Goal: Navigation & Orientation: Find specific page/section

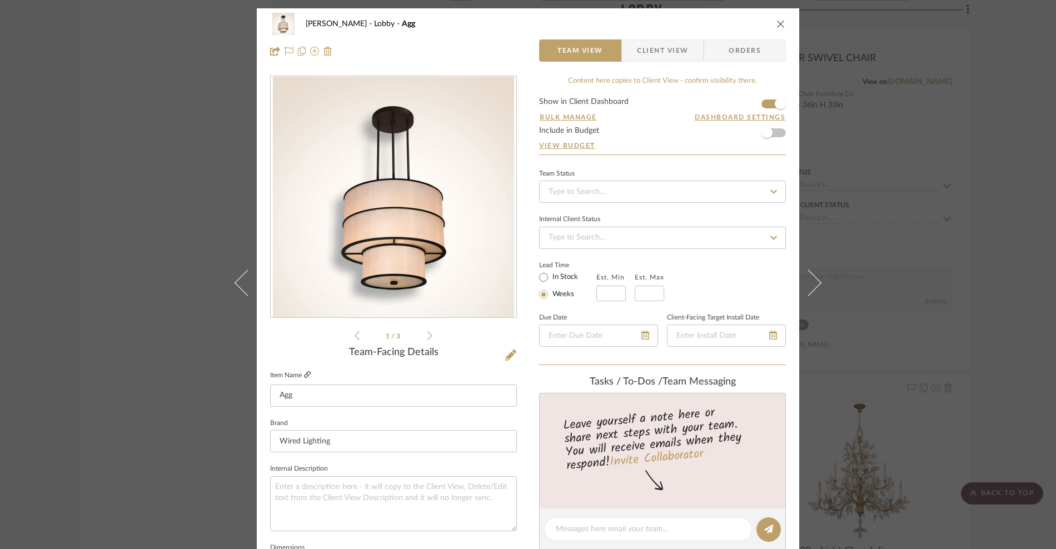
click at [304, 374] on icon at bounding box center [307, 374] width 7 height 7
click at [777, 23] on icon "close" at bounding box center [781, 23] width 9 height 9
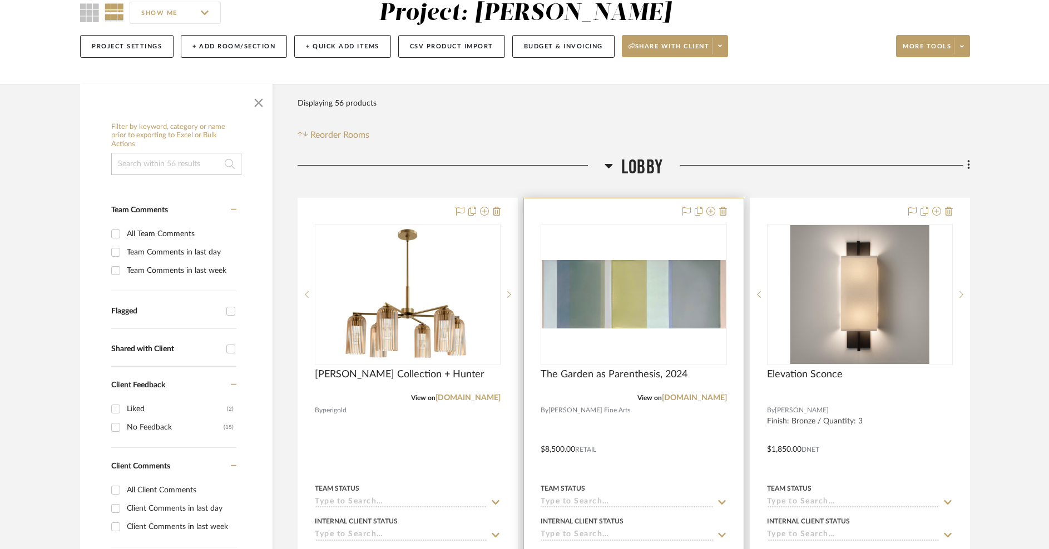
scroll to position [105, 0]
click at [681, 396] on link "[DOMAIN_NAME]" at bounding box center [694, 399] width 65 height 8
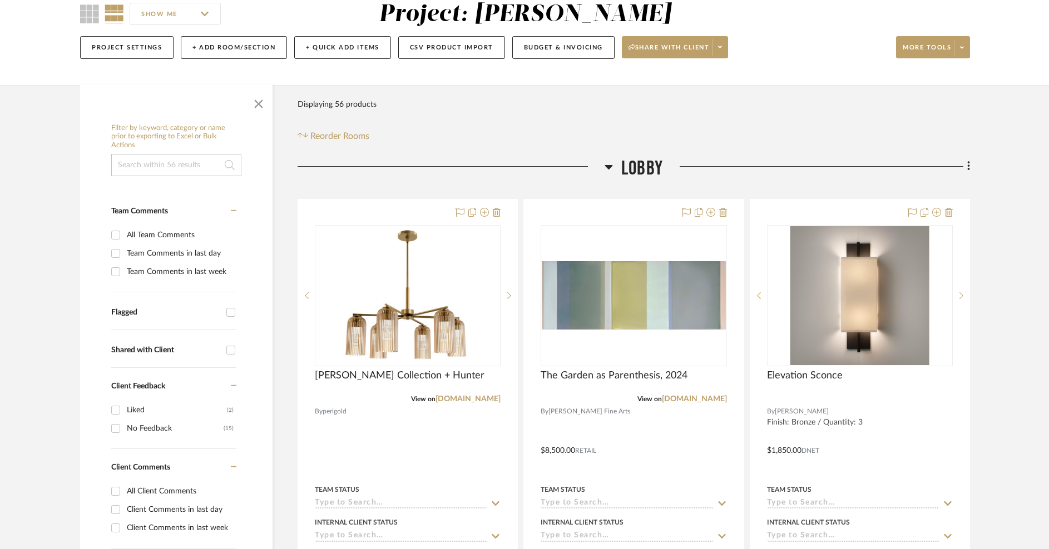
scroll to position [0, 0]
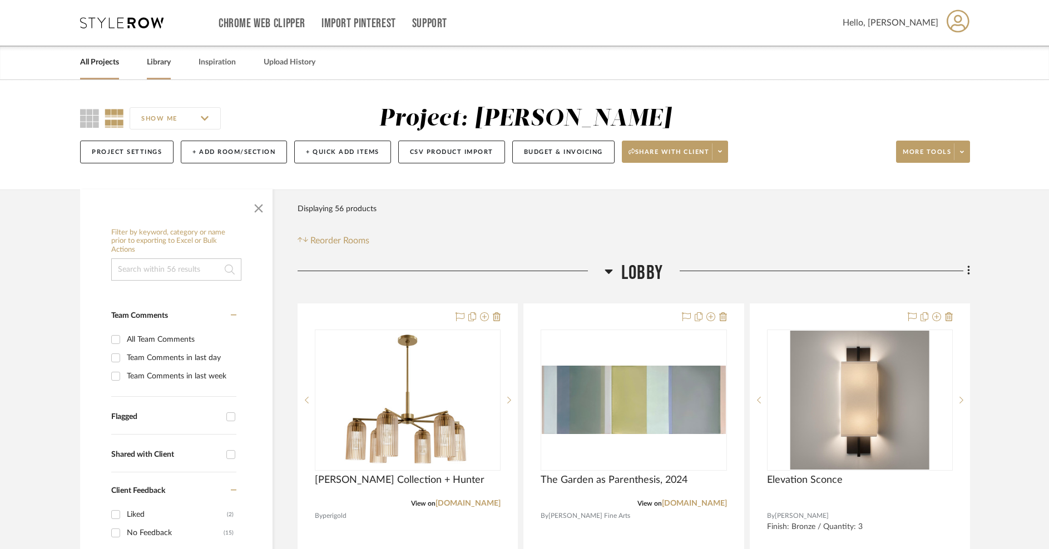
click at [161, 63] on link "Library" at bounding box center [159, 62] width 24 height 15
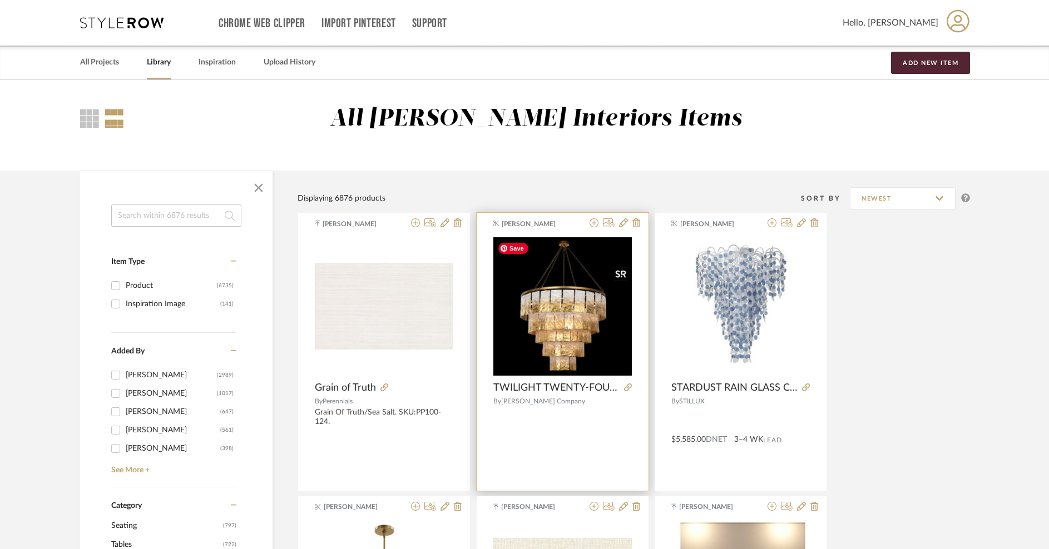
click at [565, 336] on img "0" at bounding box center [562, 306] width 138 height 138
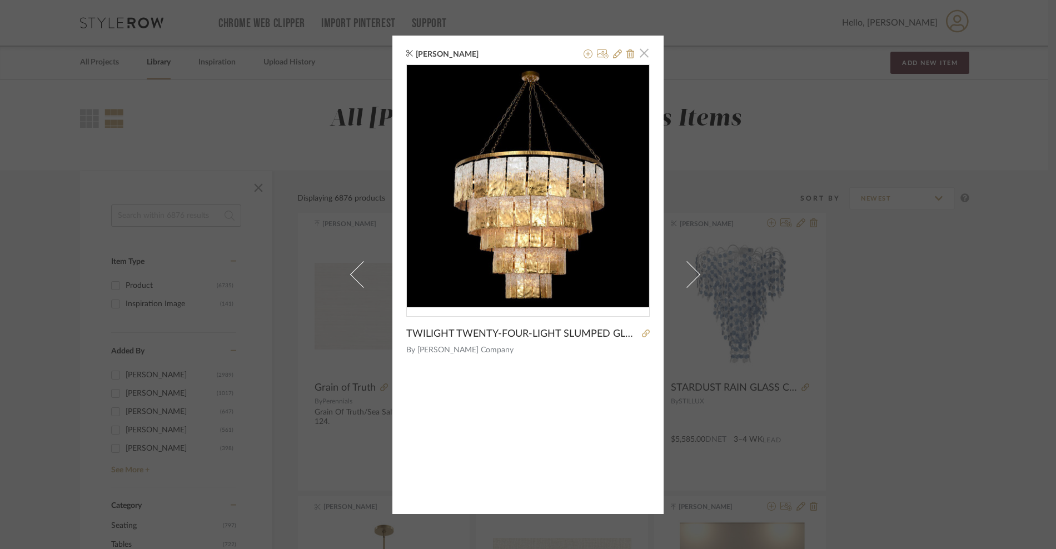
click at [643, 52] on span "button" at bounding box center [644, 53] width 22 height 22
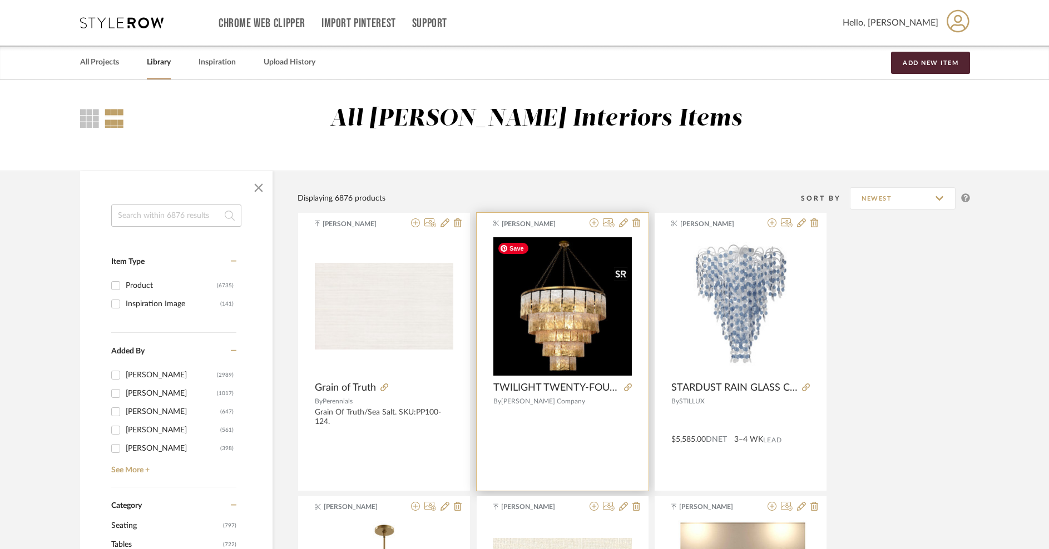
scroll to position [12, 0]
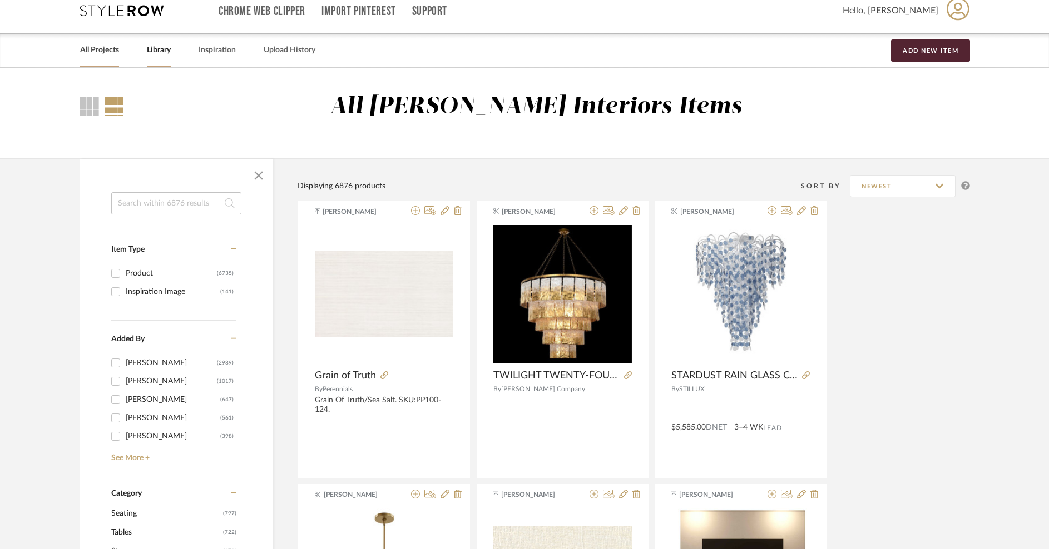
click at [99, 56] on link "All Projects" at bounding box center [99, 50] width 39 height 15
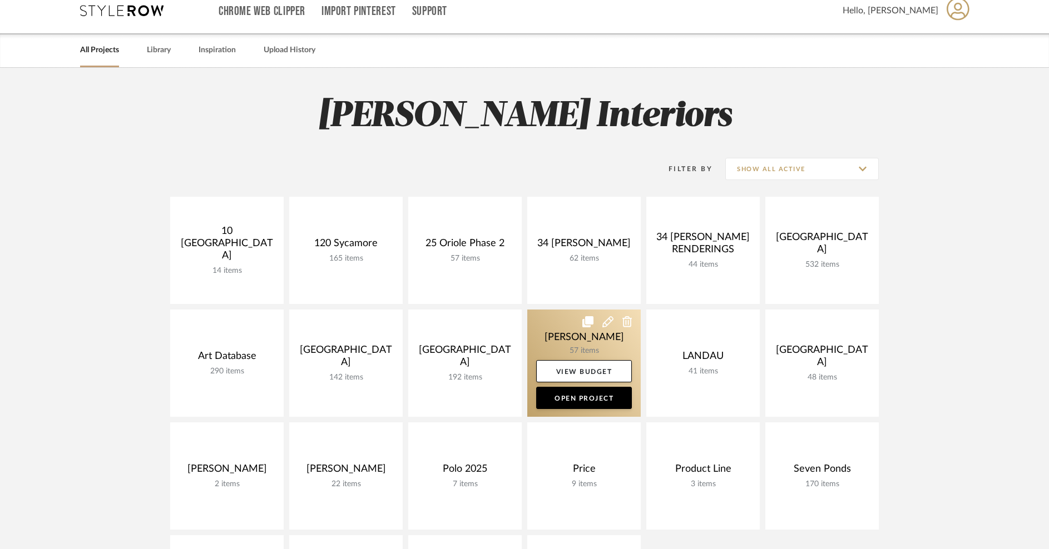
click at [569, 343] on link at bounding box center [583, 363] width 113 height 107
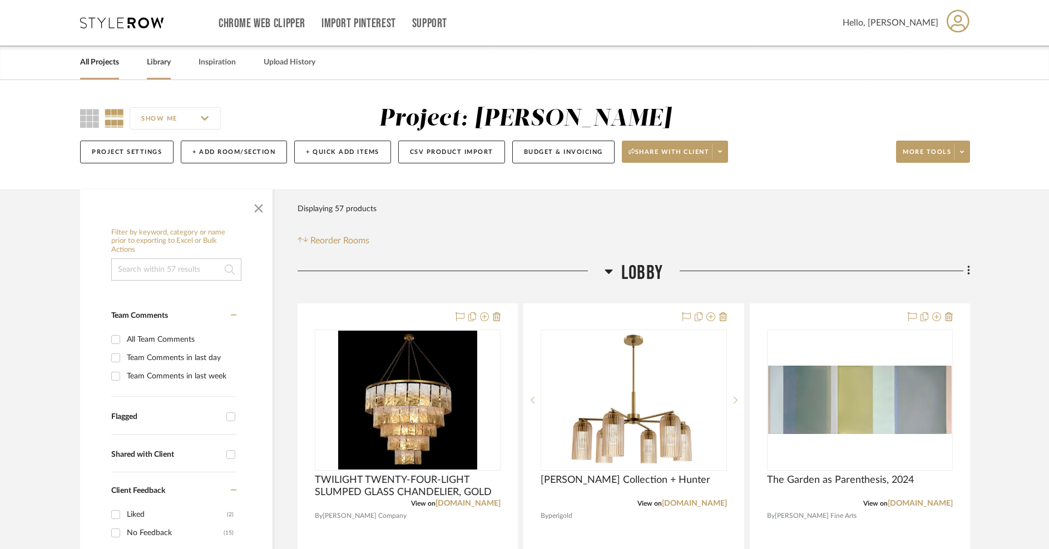
click at [156, 59] on link "Library" at bounding box center [159, 62] width 24 height 15
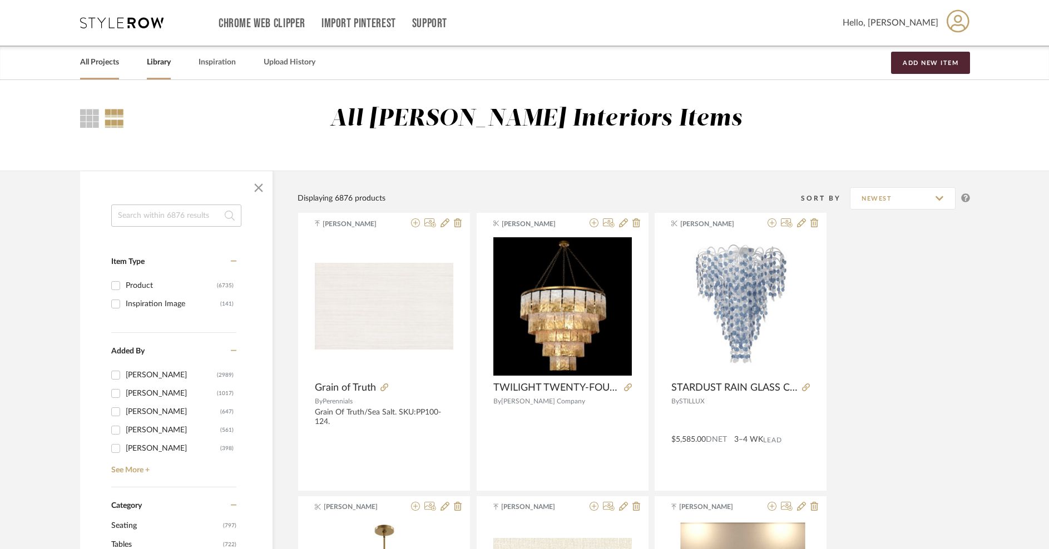
click at [111, 63] on link "All Projects" at bounding box center [99, 62] width 39 height 15
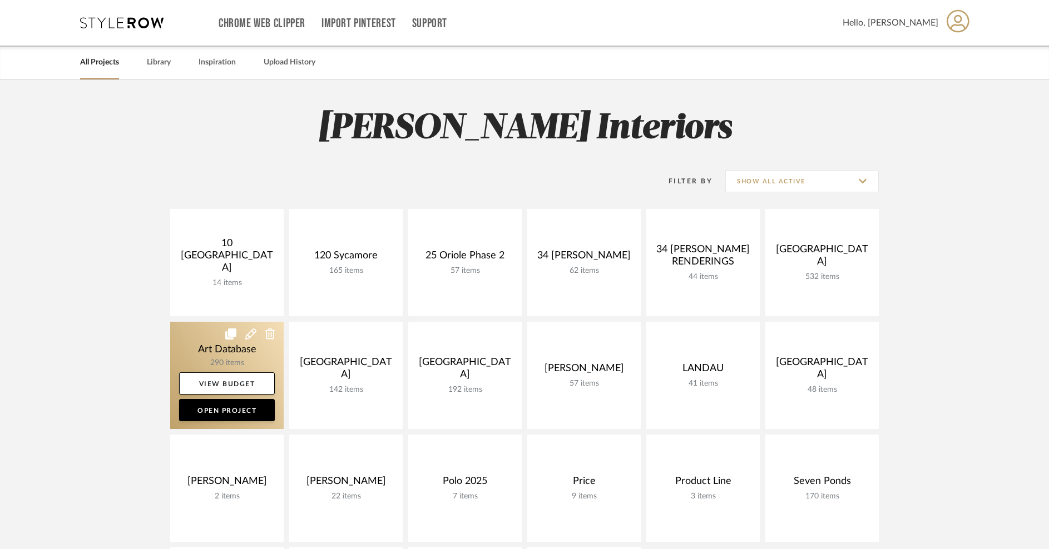
click at [228, 355] on link at bounding box center [226, 375] width 113 height 107
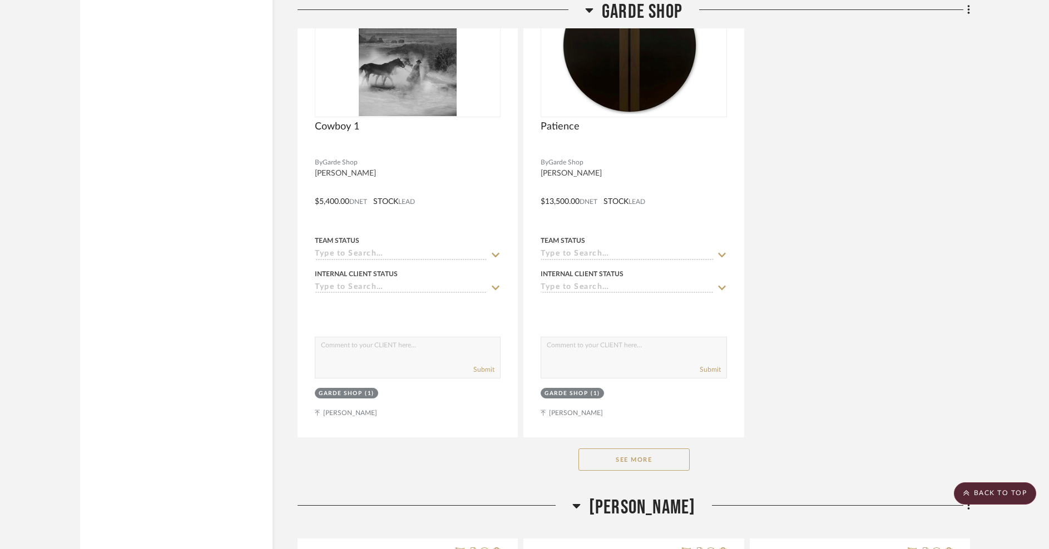
scroll to position [26223, 0]
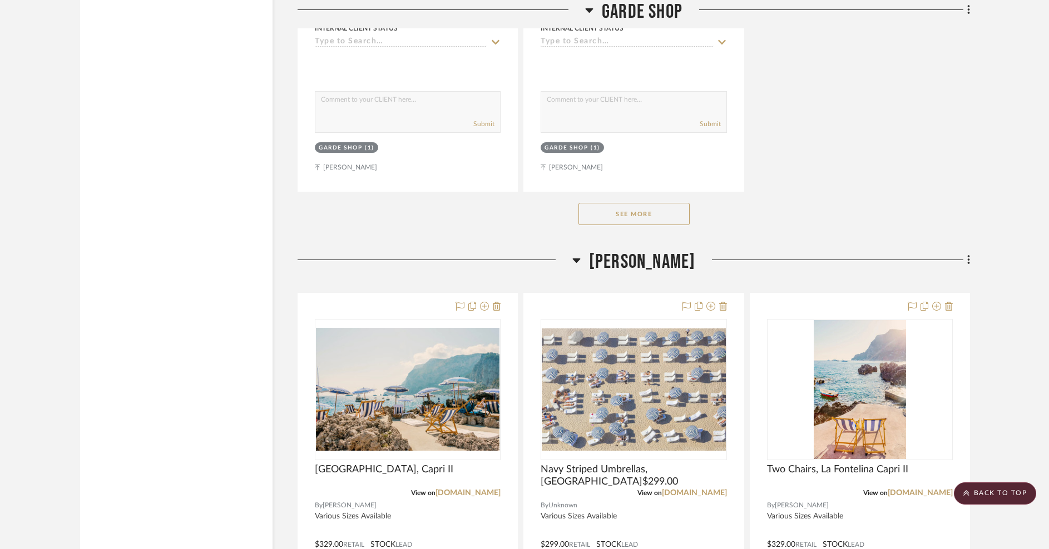
click at [672, 203] on button "See More" at bounding box center [633, 214] width 111 height 22
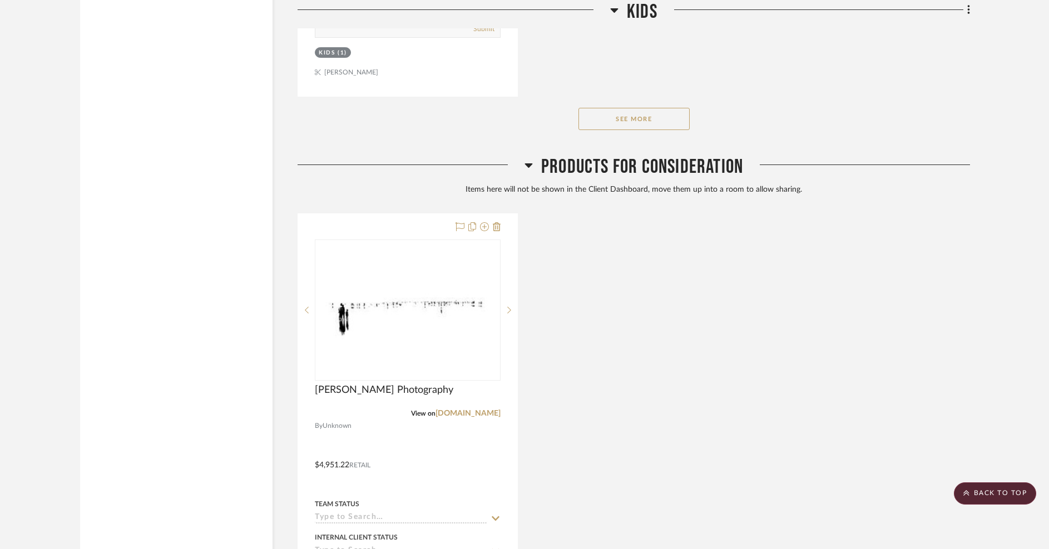
scroll to position [56755, 0]
